Goal: Check status: Check status

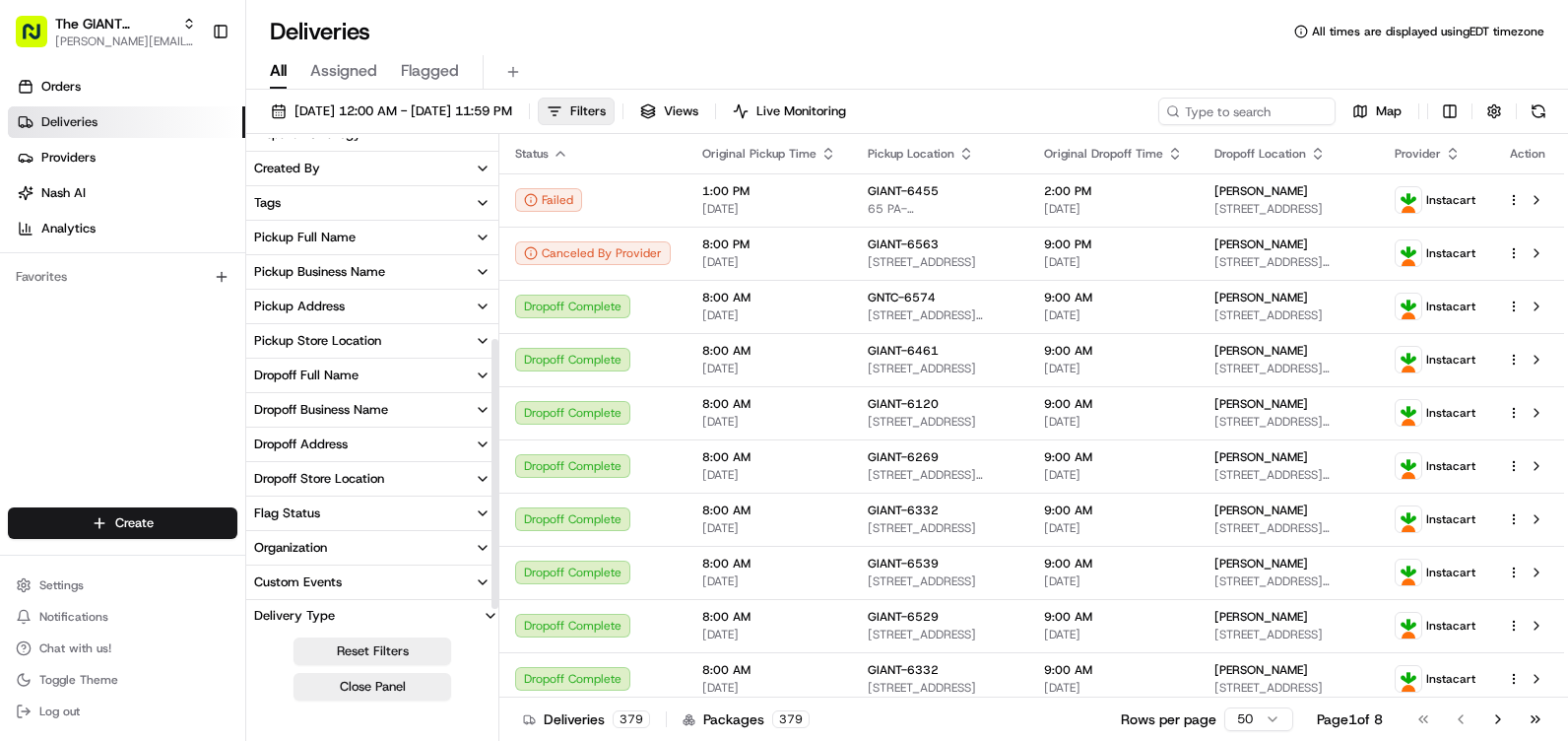
scroll to position [394, 0]
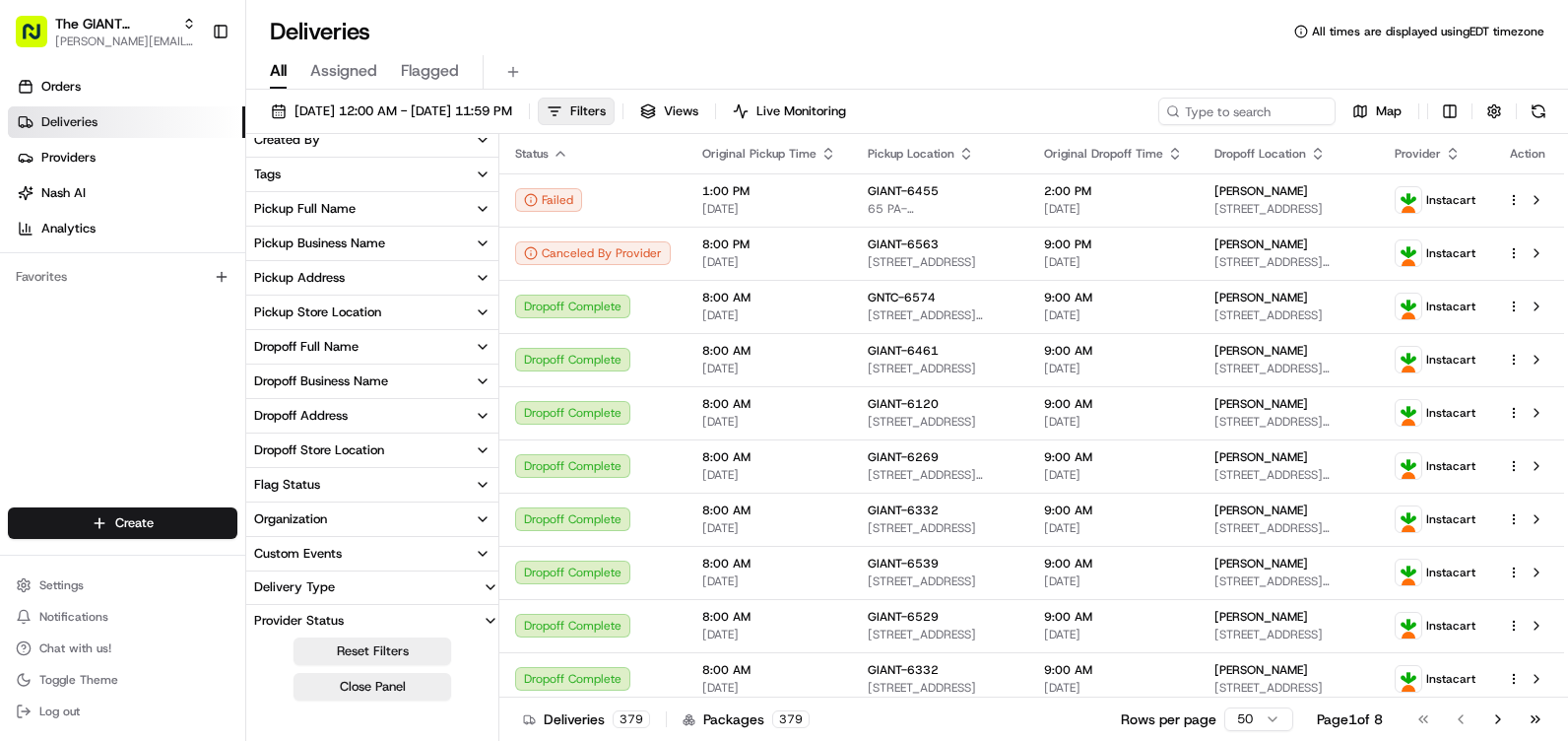
click at [419, 312] on button "Pickup Store Location" at bounding box center [372, 311] width 252 height 33
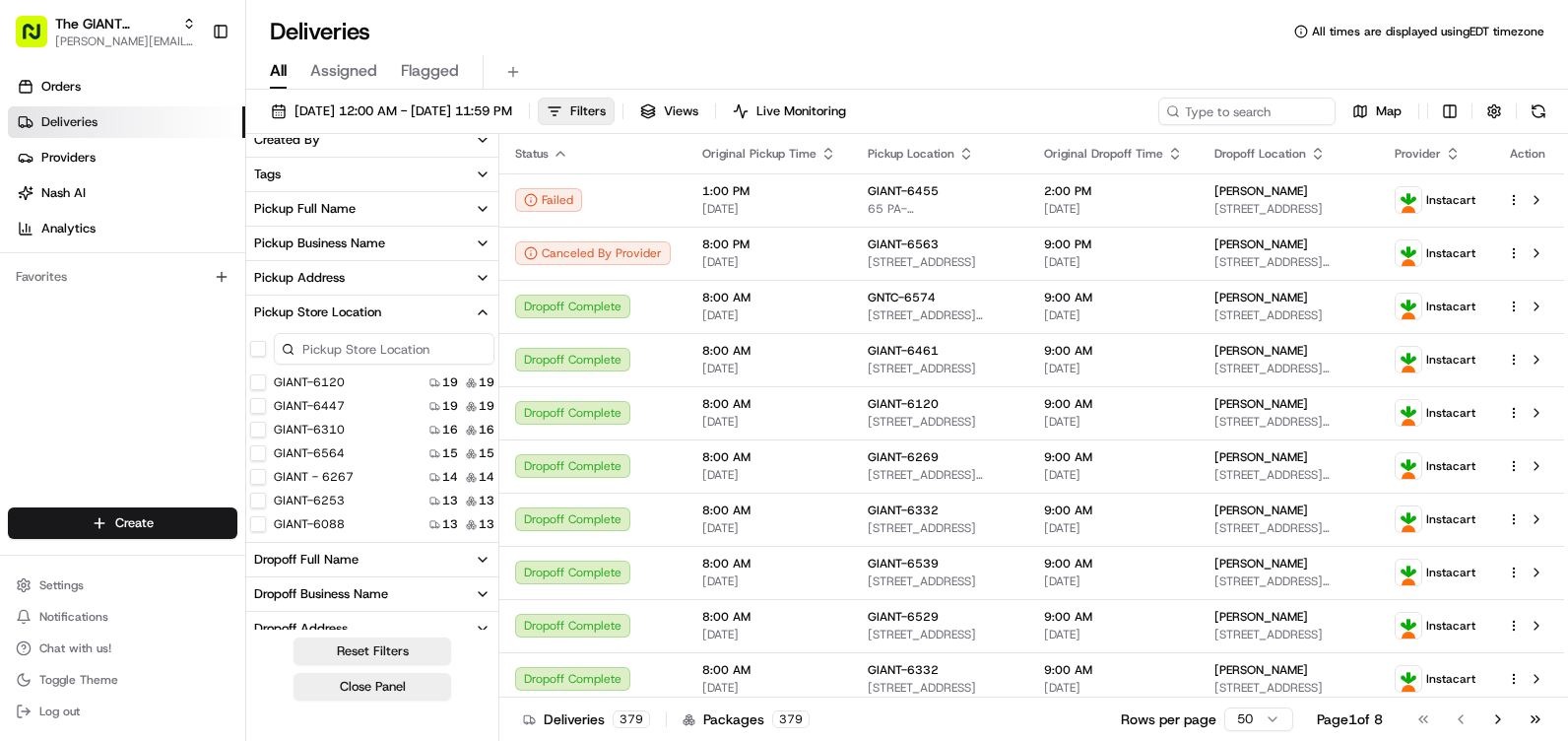
click at [394, 350] on input at bounding box center [384, 349] width 221 height 32
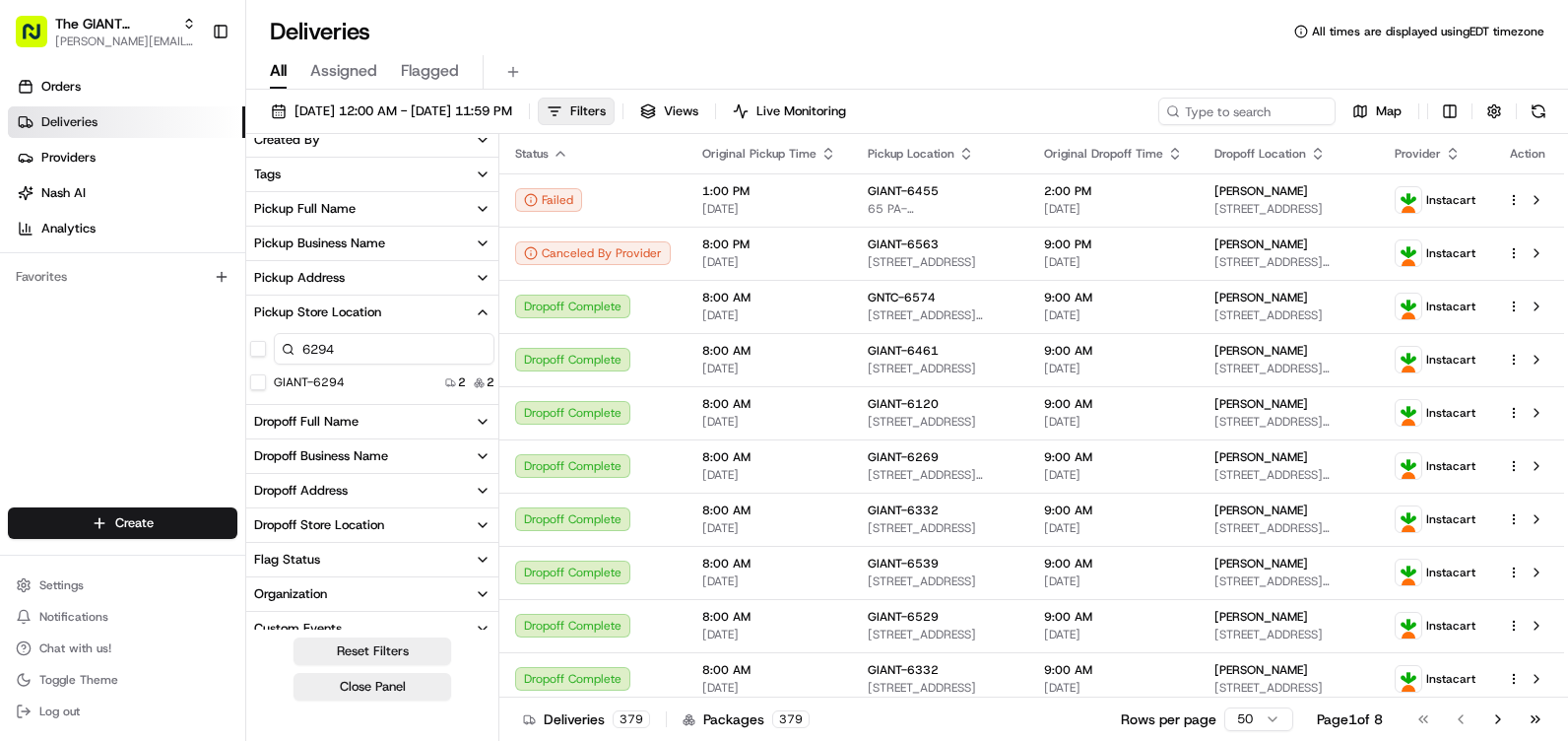
type input "6294"
click at [416, 330] on div "Pickup Store Location 6294 GIANT-6294 2 2" at bounding box center [372, 349] width 252 height 109
click at [304, 379] on label "GIANT-6294" at bounding box center [309, 382] width 71 height 16
click at [266, 379] on button "GIANT-6294" at bounding box center [258, 382] width 16 height 16
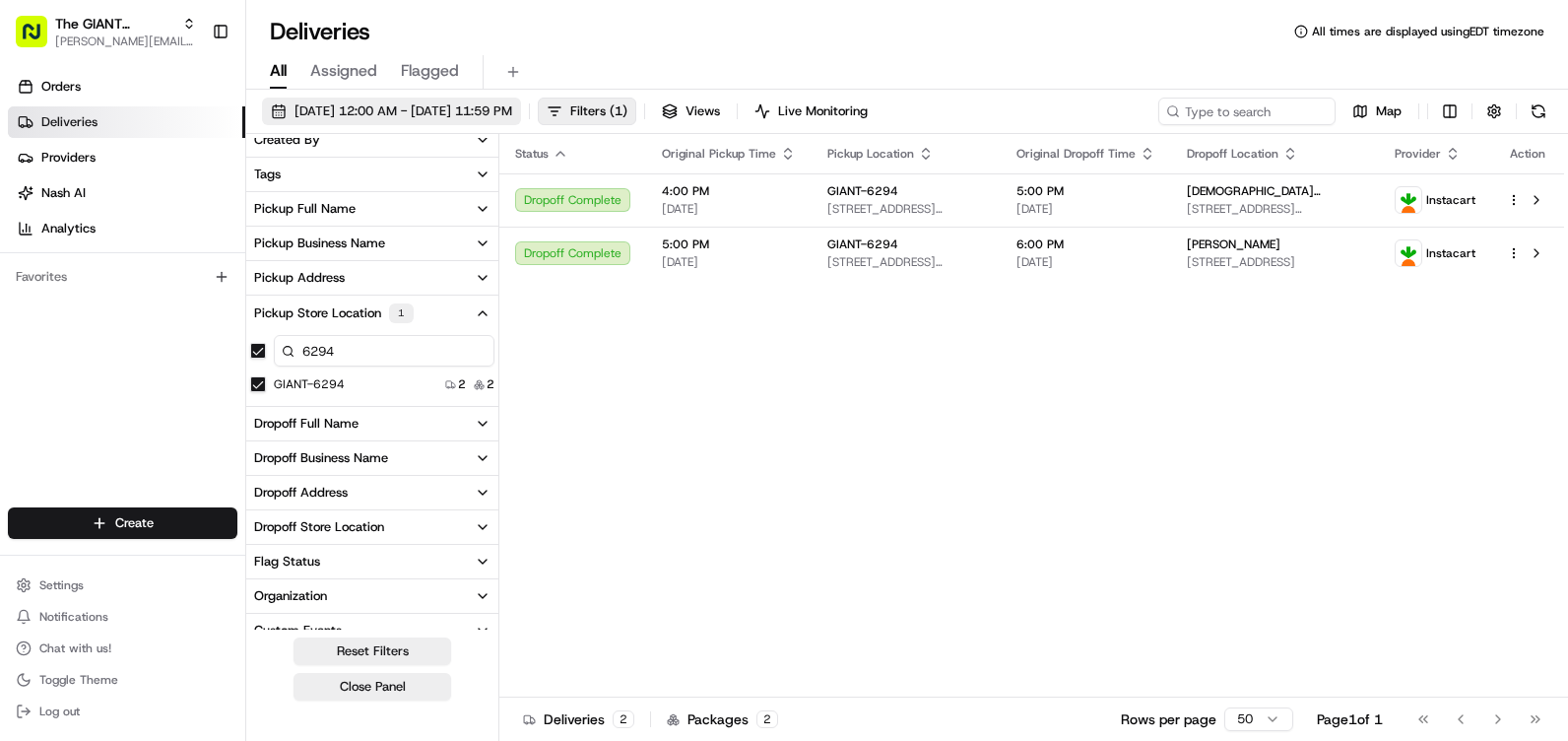
click at [459, 102] on span "[DATE] 12:00 AM - [DATE] 11:59 PM" at bounding box center [403, 111] width 218 height 18
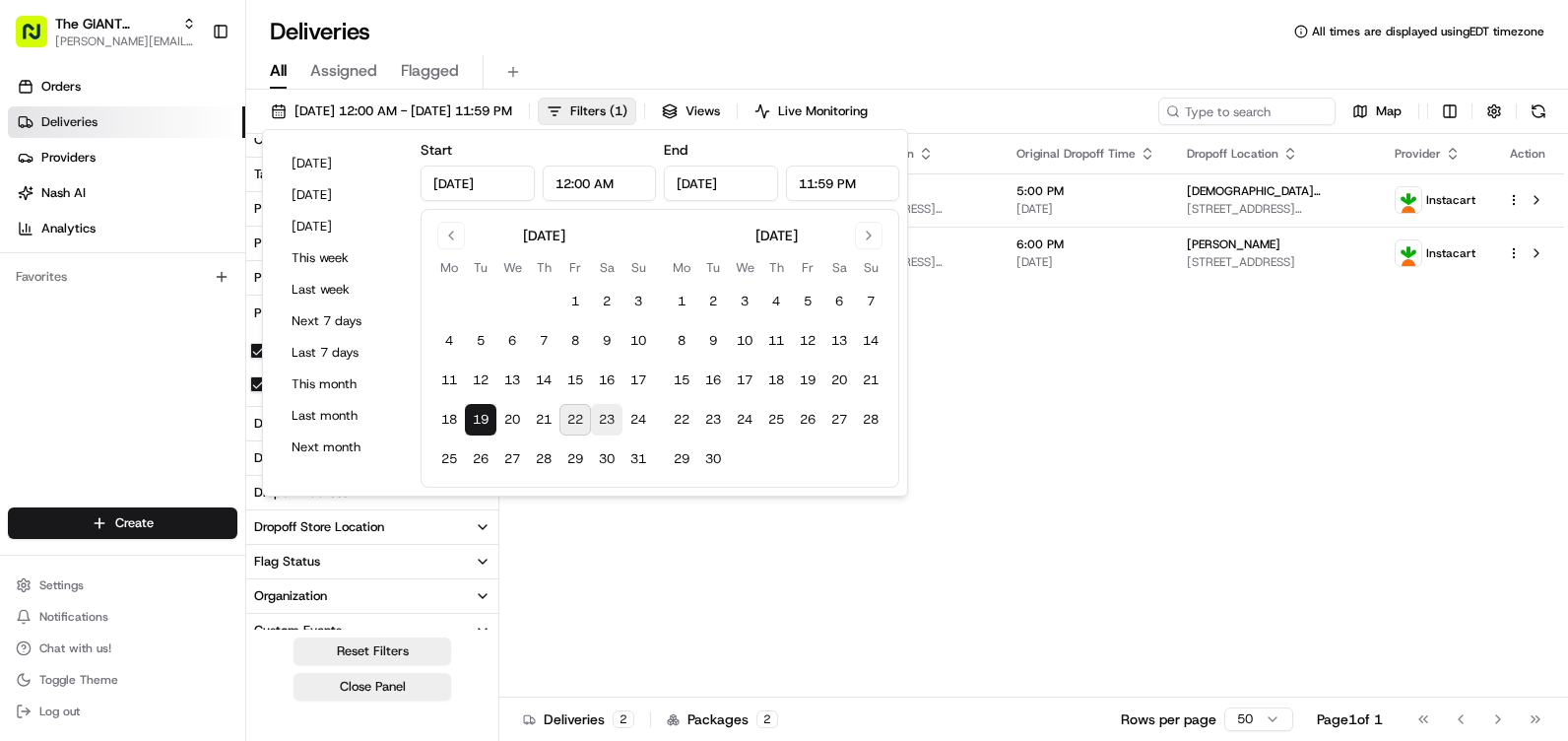
click at [609, 419] on button "23" at bounding box center [607, 420] width 32 height 32
type input "[DATE]"
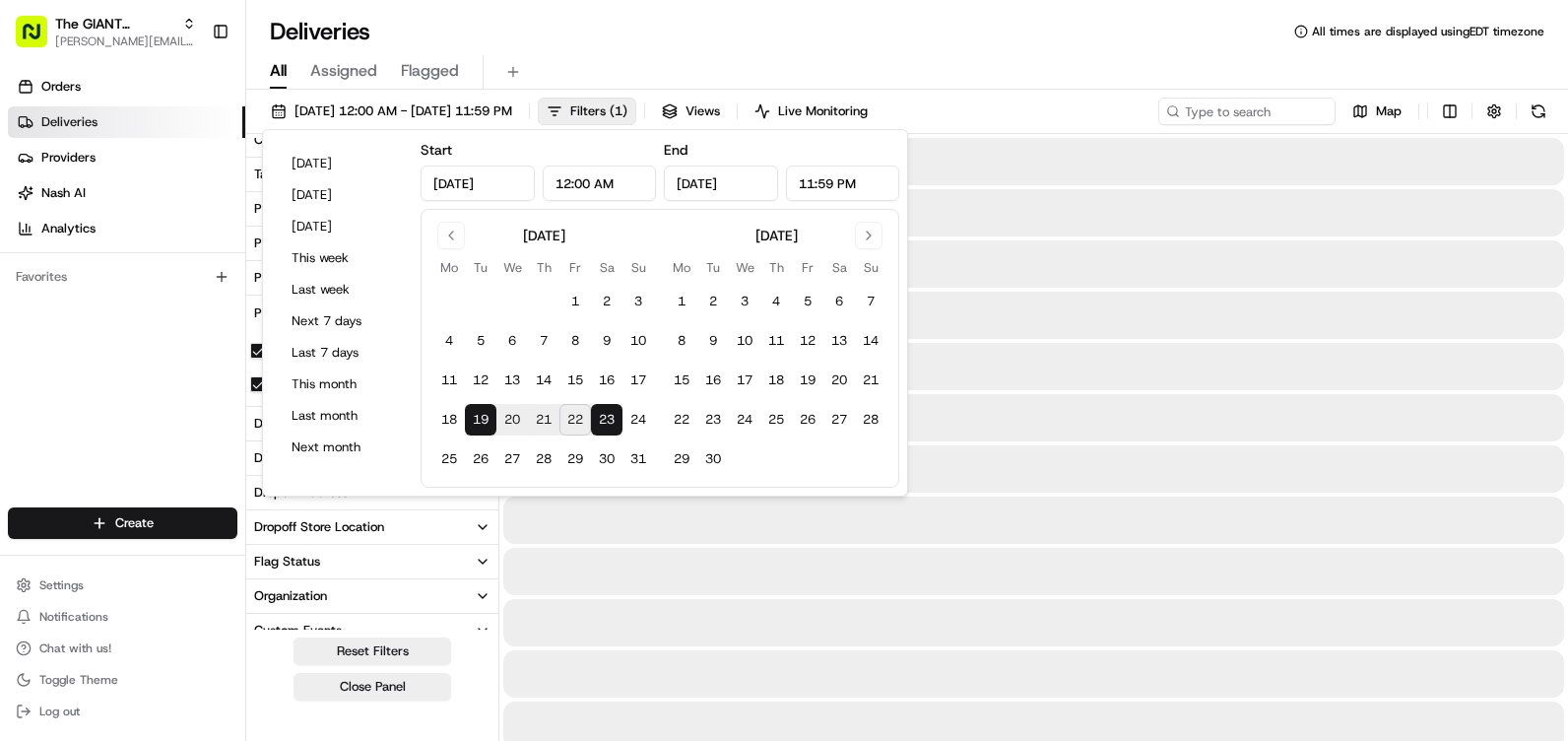
click at [609, 419] on button "23" at bounding box center [607, 420] width 32 height 32
type input "[DATE]"
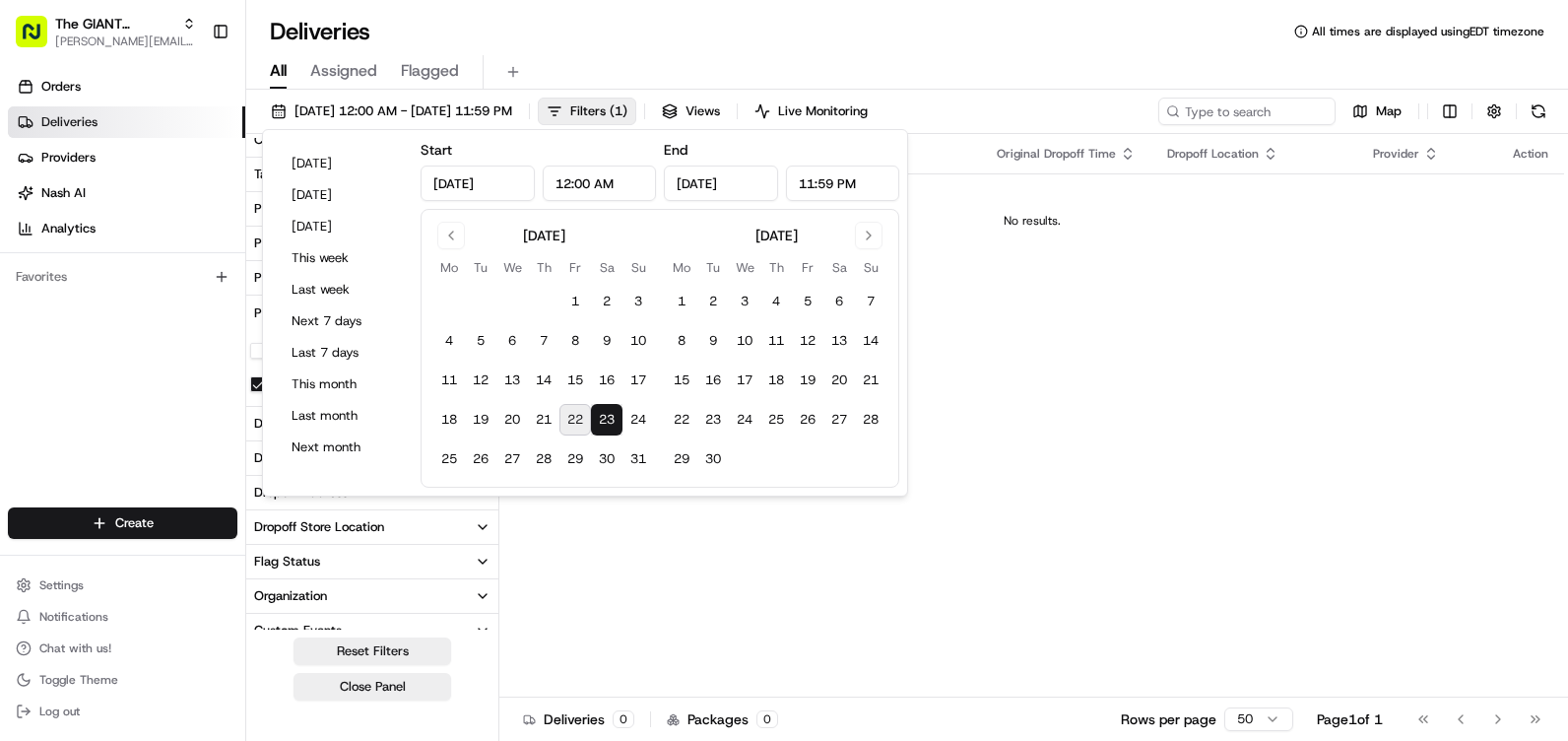
click at [991, 28] on div "Deliveries All times are displayed using EDT timezone" at bounding box center [906, 32] width 1321 height 32
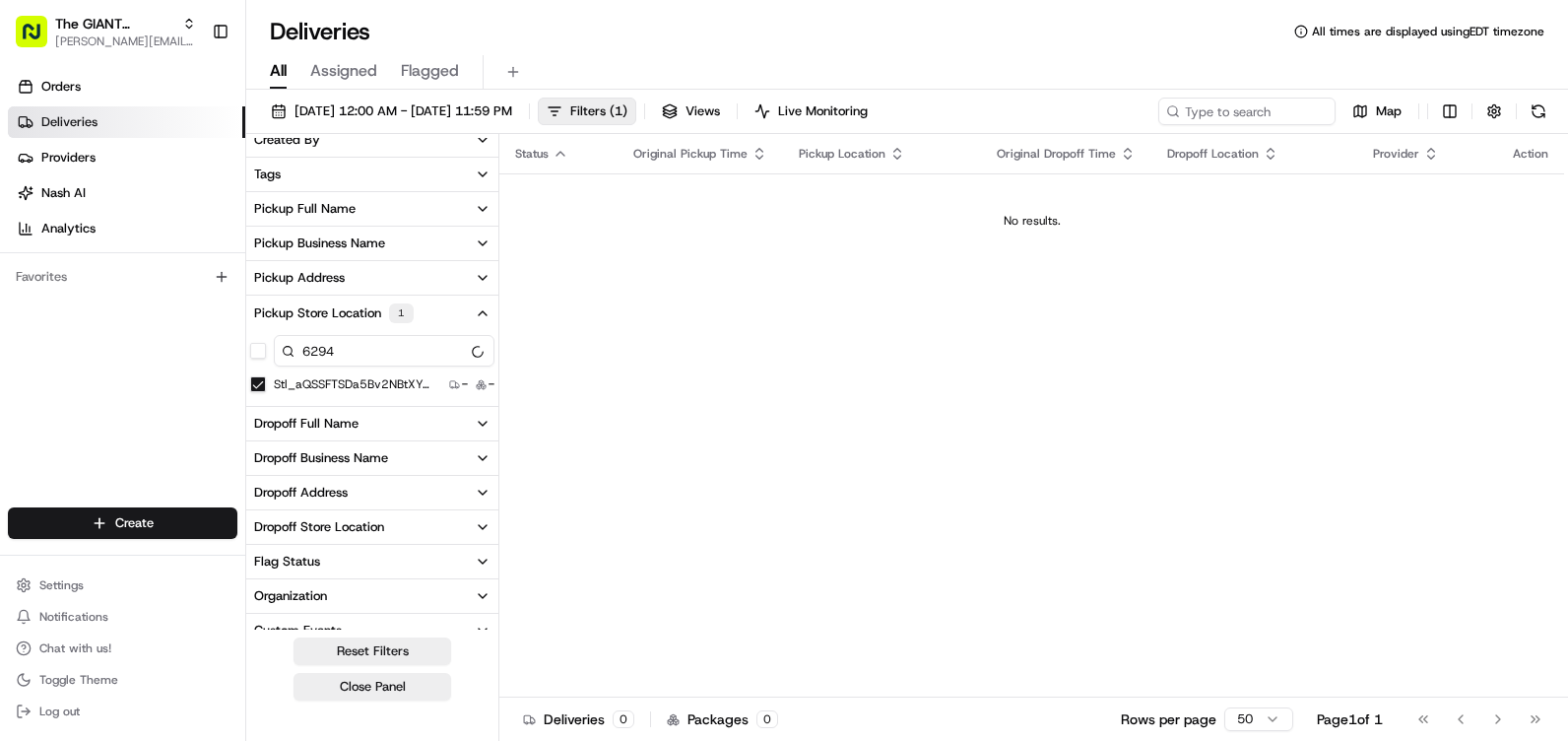
click at [673, 366] on div "Status Original Pickup Time Pickup Location Original Dropoff Time Dropoff Locat…" at bounding box center [1031, 415] width 1064 height 563
